Goal: Task Accomplishment & Management: Manage account settings

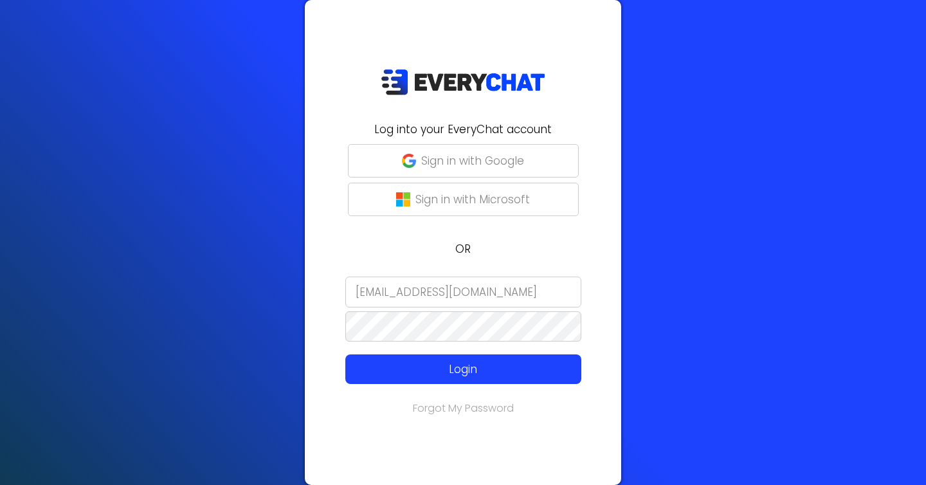
click at [432, 281] on input "alexa@warrenlawn.com" at bounding box center [463, 291] width 236 height 31
type input "[EMAIL_ADDRESS][DOMAIN_NAME]"
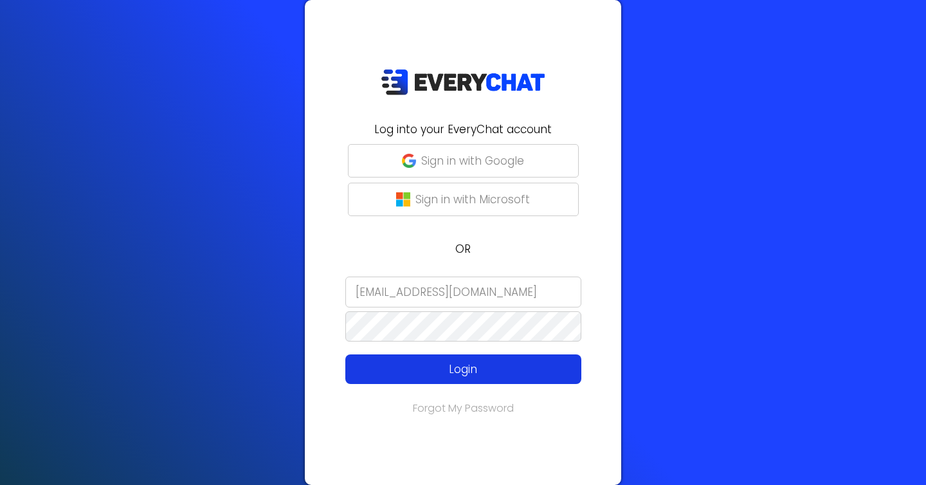
click at [439, 362] on p "Login" at bounding box center [463, 369] width 188 height 17
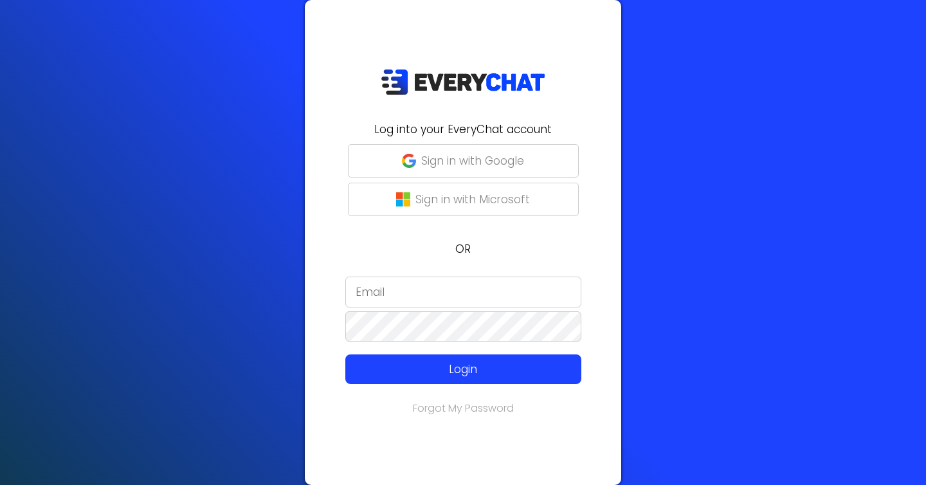
type input "[EMAIL_ADDRESS][DOMAIN_NAME]"
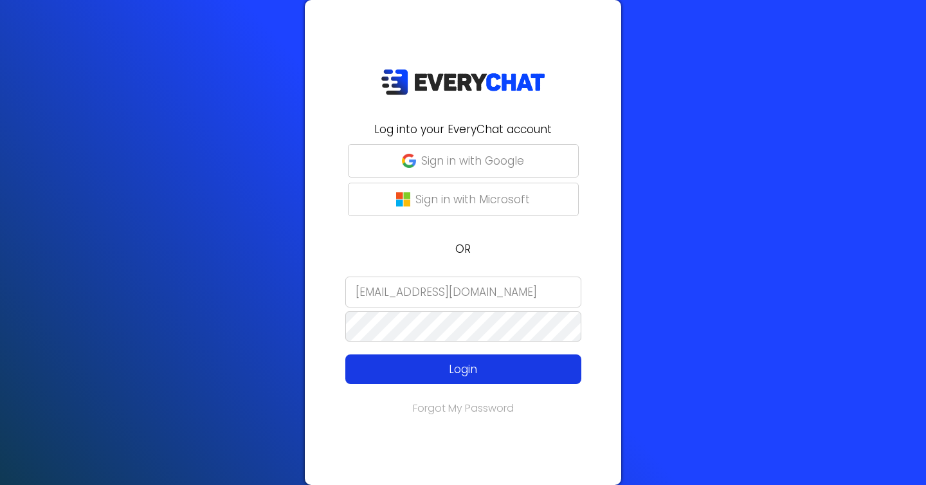
click at [449, 375] on p "Login" at bounding box center [463, 369] width 188 height 17
